Goal: Information Seeking & Learning: Learn about a topic

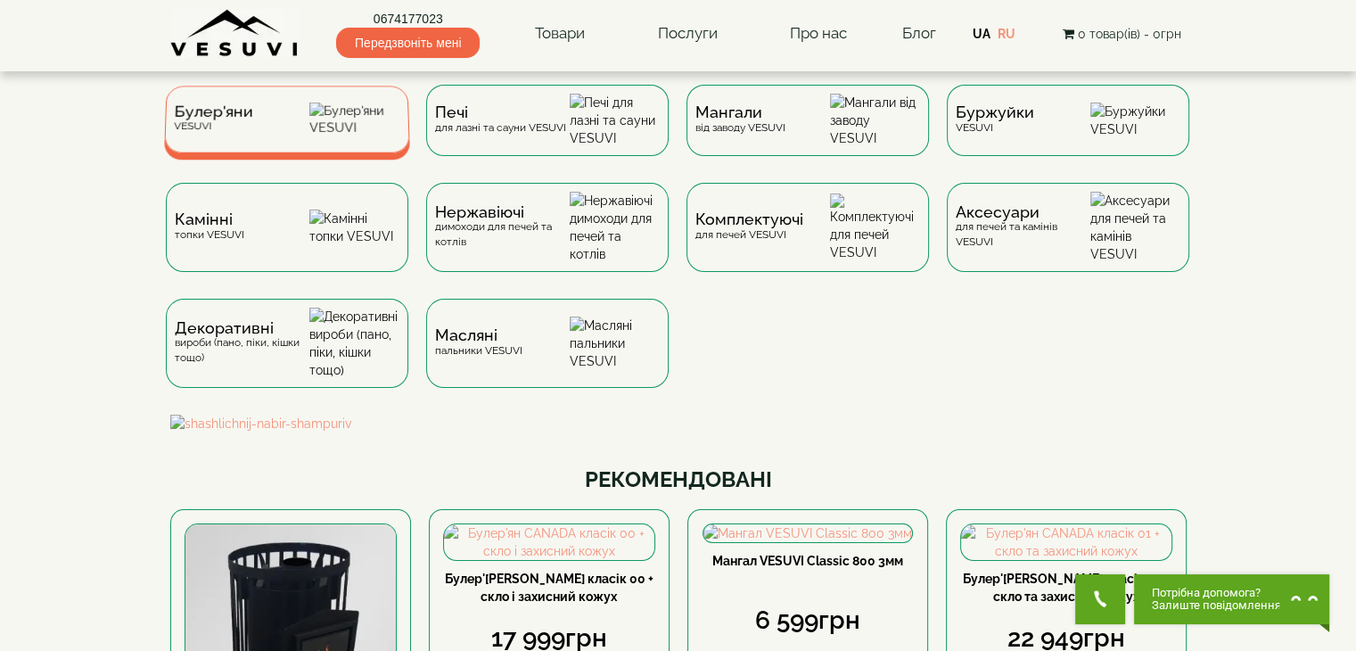
click at [228, 133] on div "[PERSON_NAME]" at bounding box center [212, 119] width 79 height 28
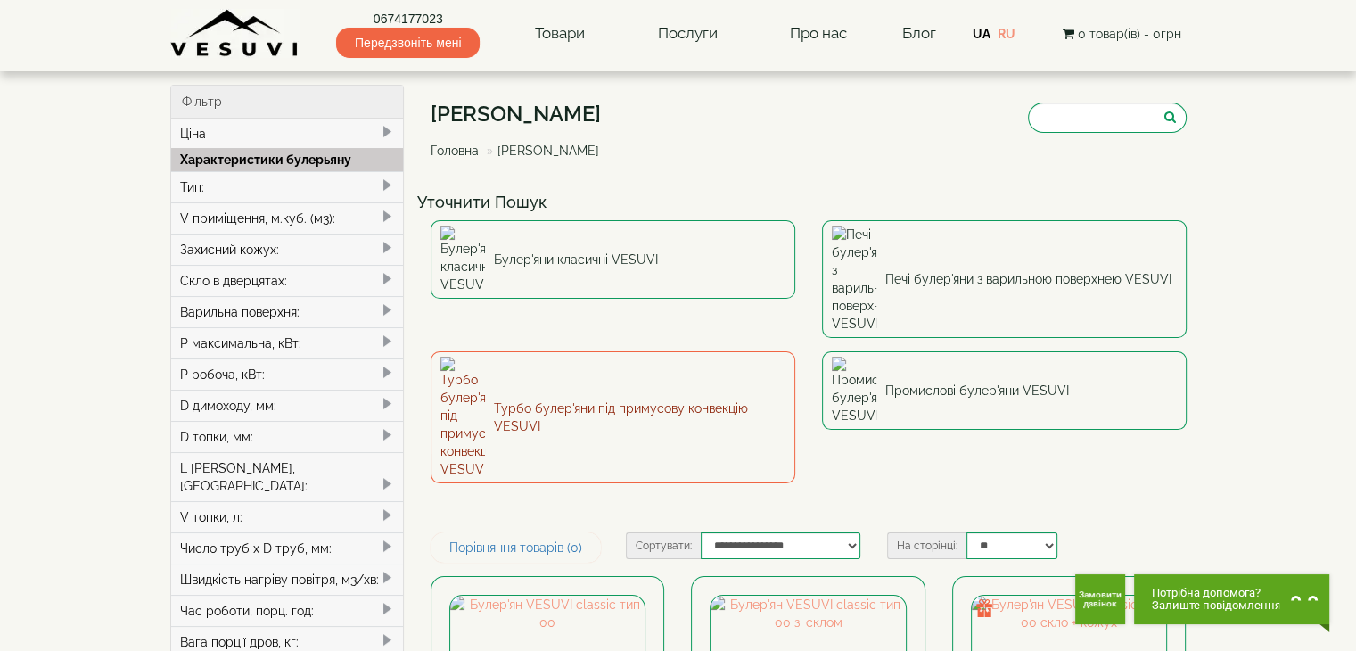
click at [648, 351] on link "Турбо булер'яни під примусову конвекцію VESUVI" at bounding box center [613, 417] width 365 height 132
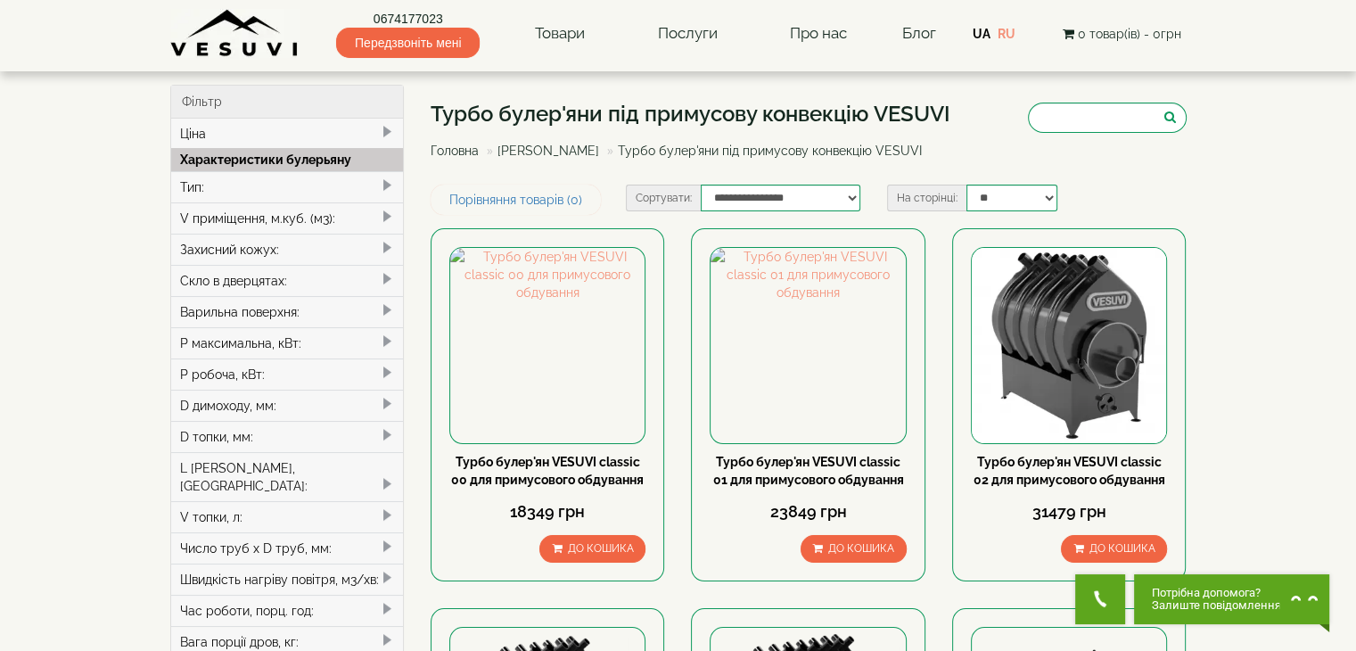
click at [567, 149] on link "[PERSON_NAME]" at bounding box center [549, 151] width 102 height 14
